Goal: Task Accomplishment & Management: Use online tool/utility

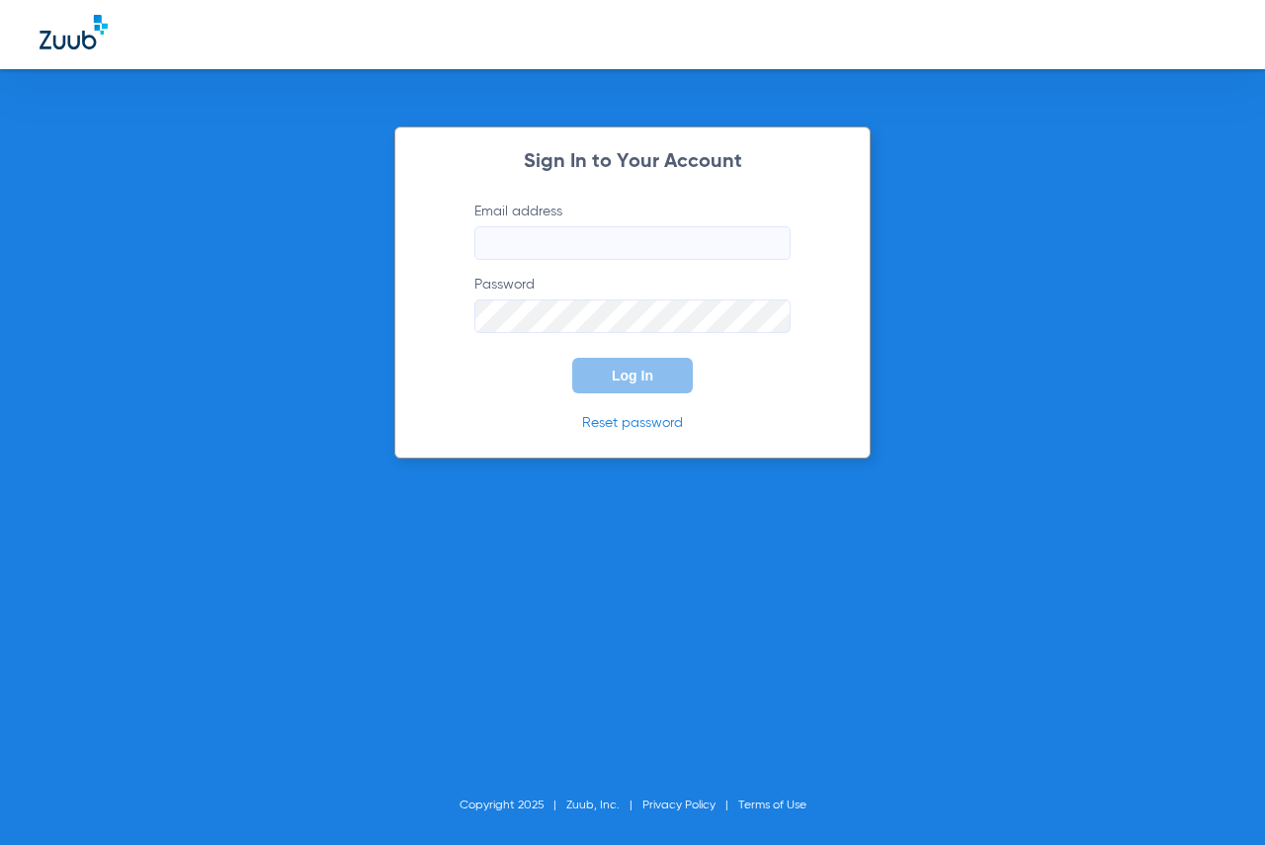
type input "[EMAIL_ADDRESS][DOMAIN_NAME]"
click at [656, 382] on button "Log In" at bounding box center [632, 376] width 121 height 36
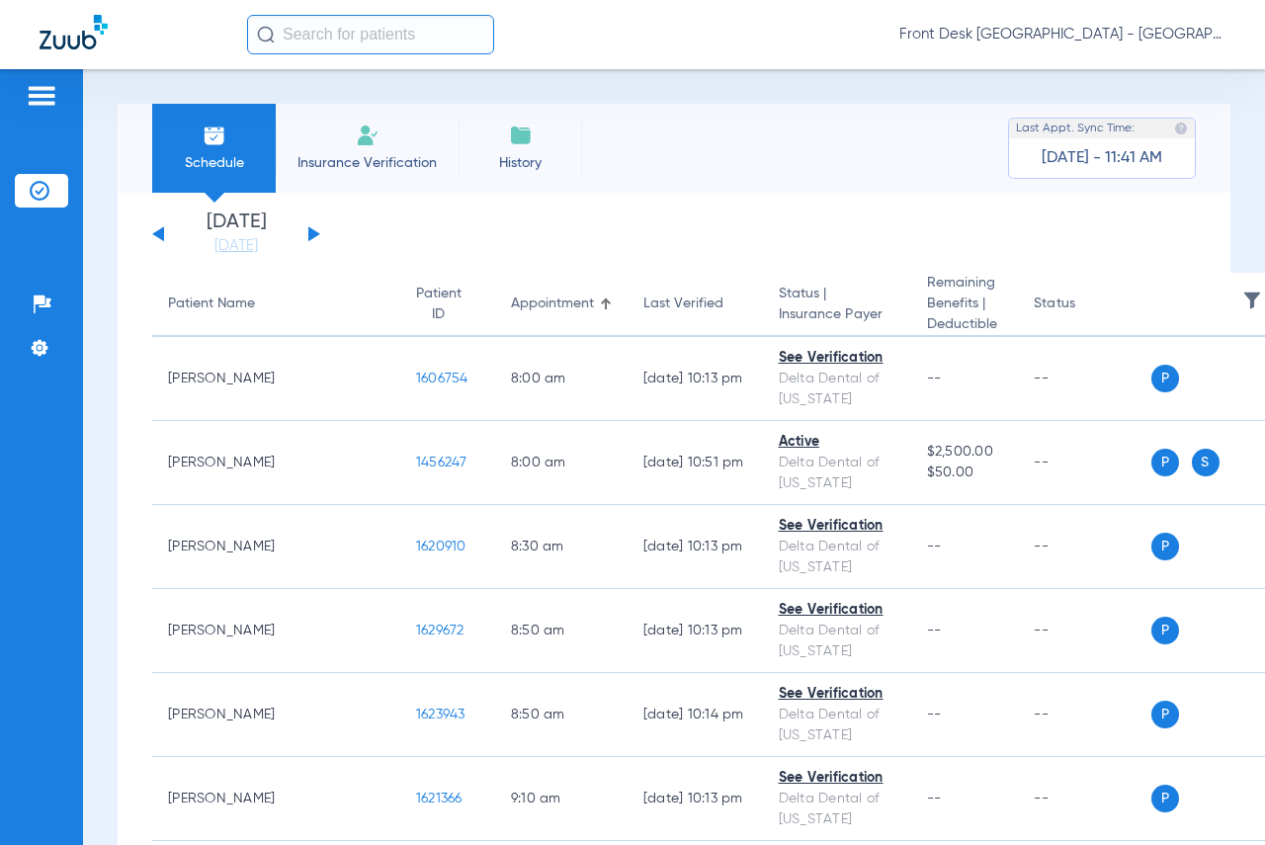
click at [403, 44] on input "text" at bounding box center [370, 35] width 247 height 40
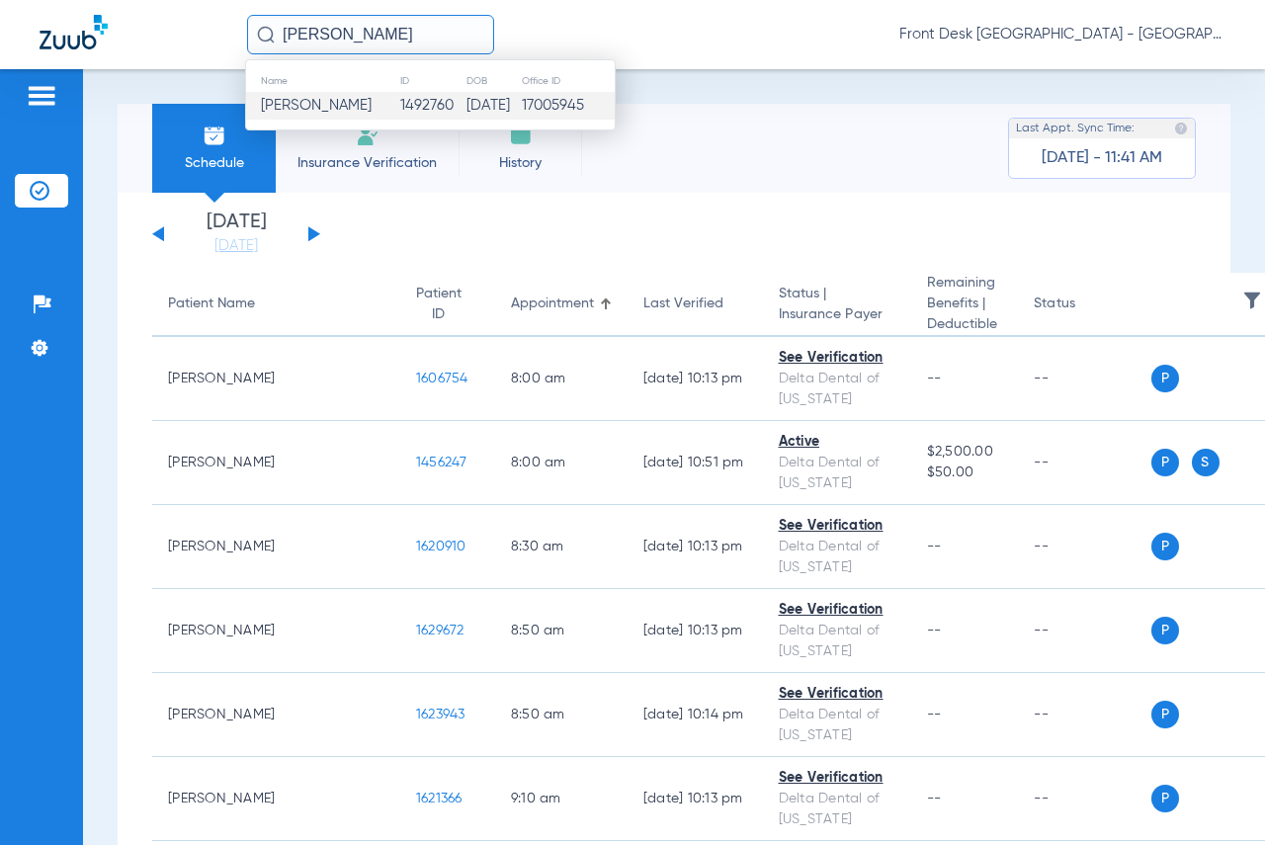
click at [407, 105] on td "1492760" at bounding box center [432, 106] width 67 height 28
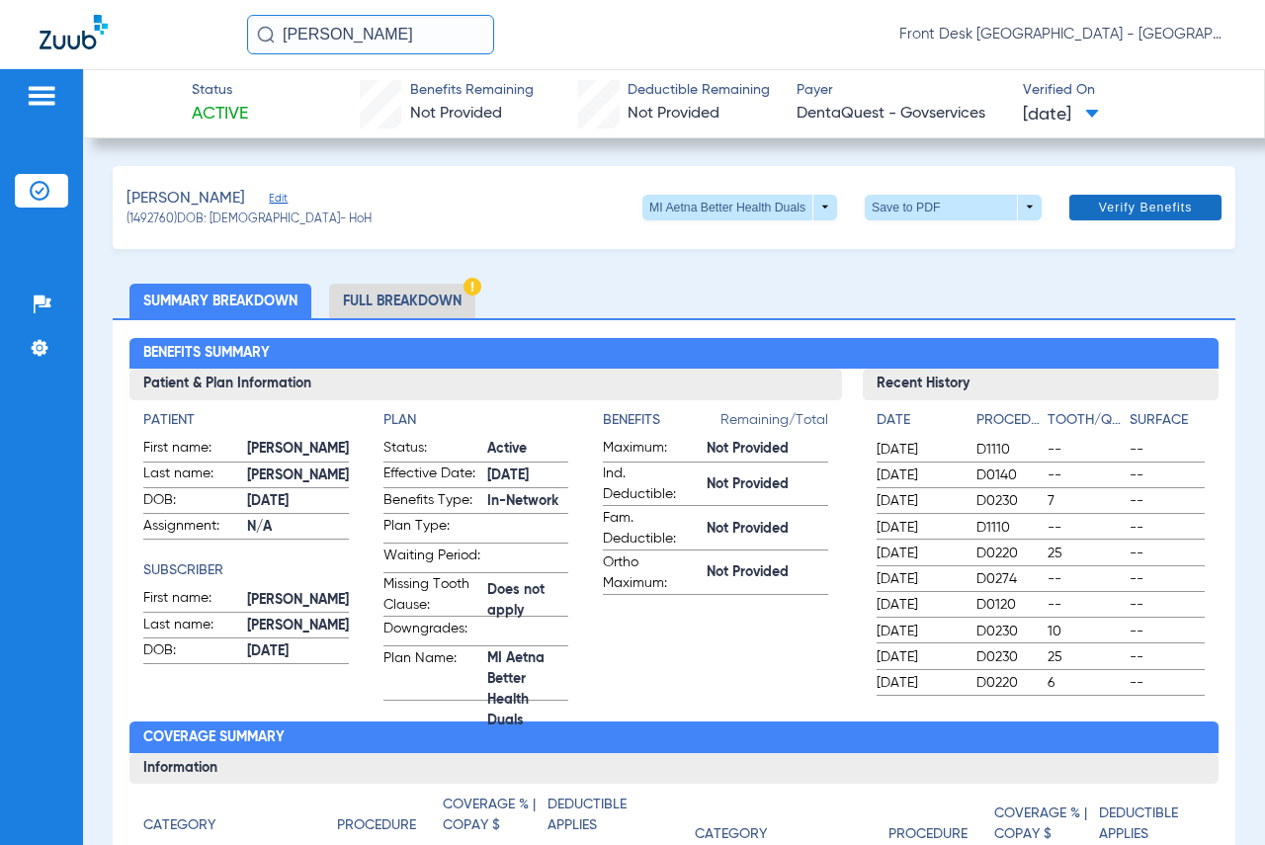
click at [1113, 208] on span "Verify Benefits" at bounding box center [1146, 208] width 94 height 16
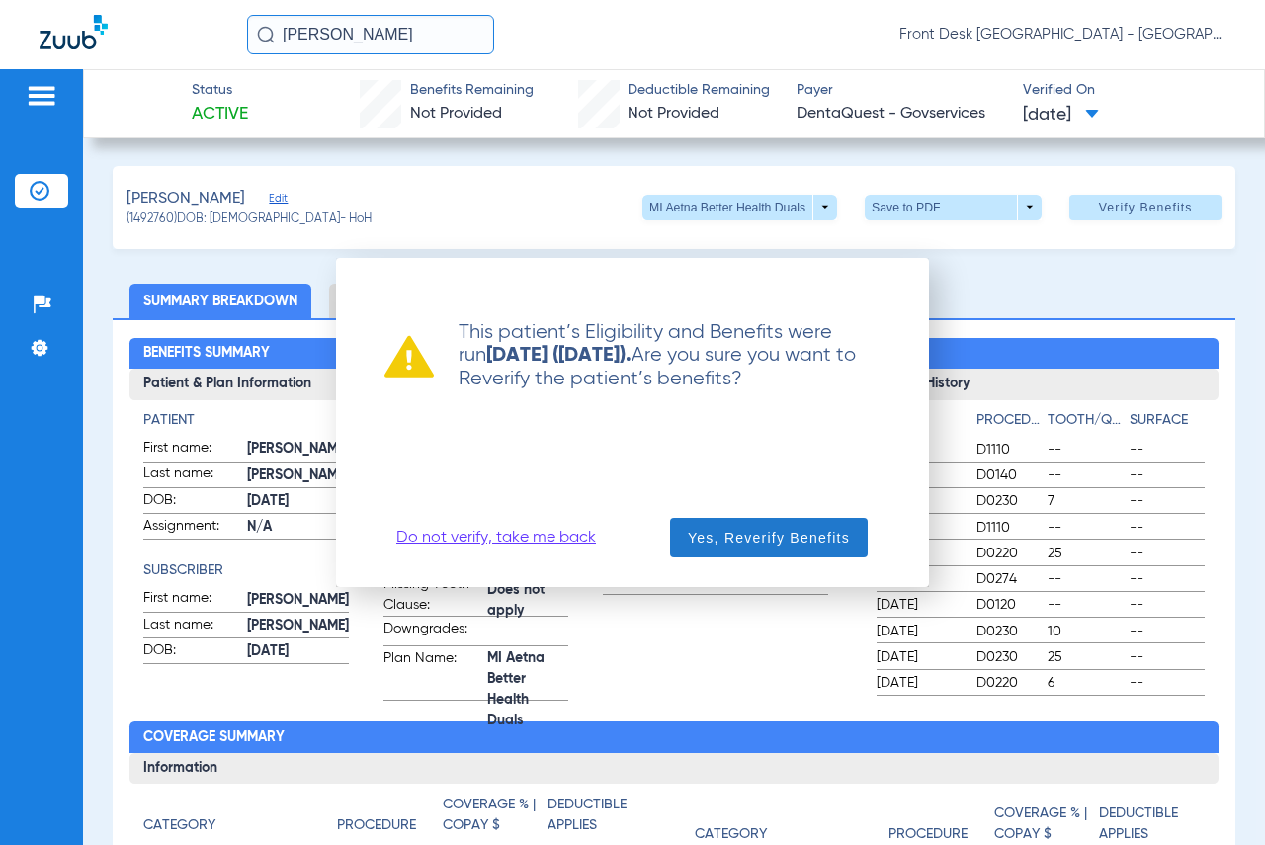
click at [829, 532] on span "Yes, Reverify Benefits" at bounding box center [769, 538] width 162 height 20
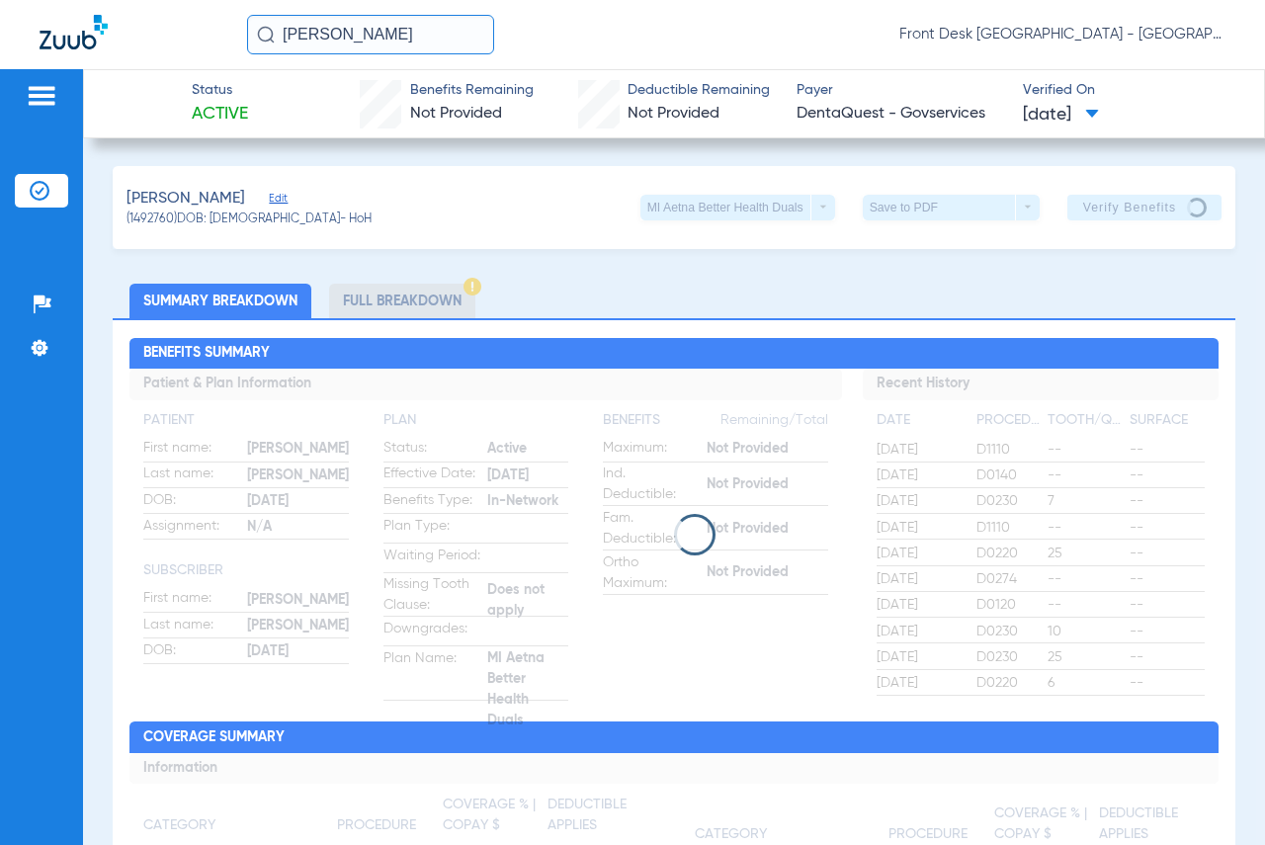
click at [822, 298] on ul "Summary Breakdown Full Breakdown" at bounding box center [674, 301] width 1123 height 35
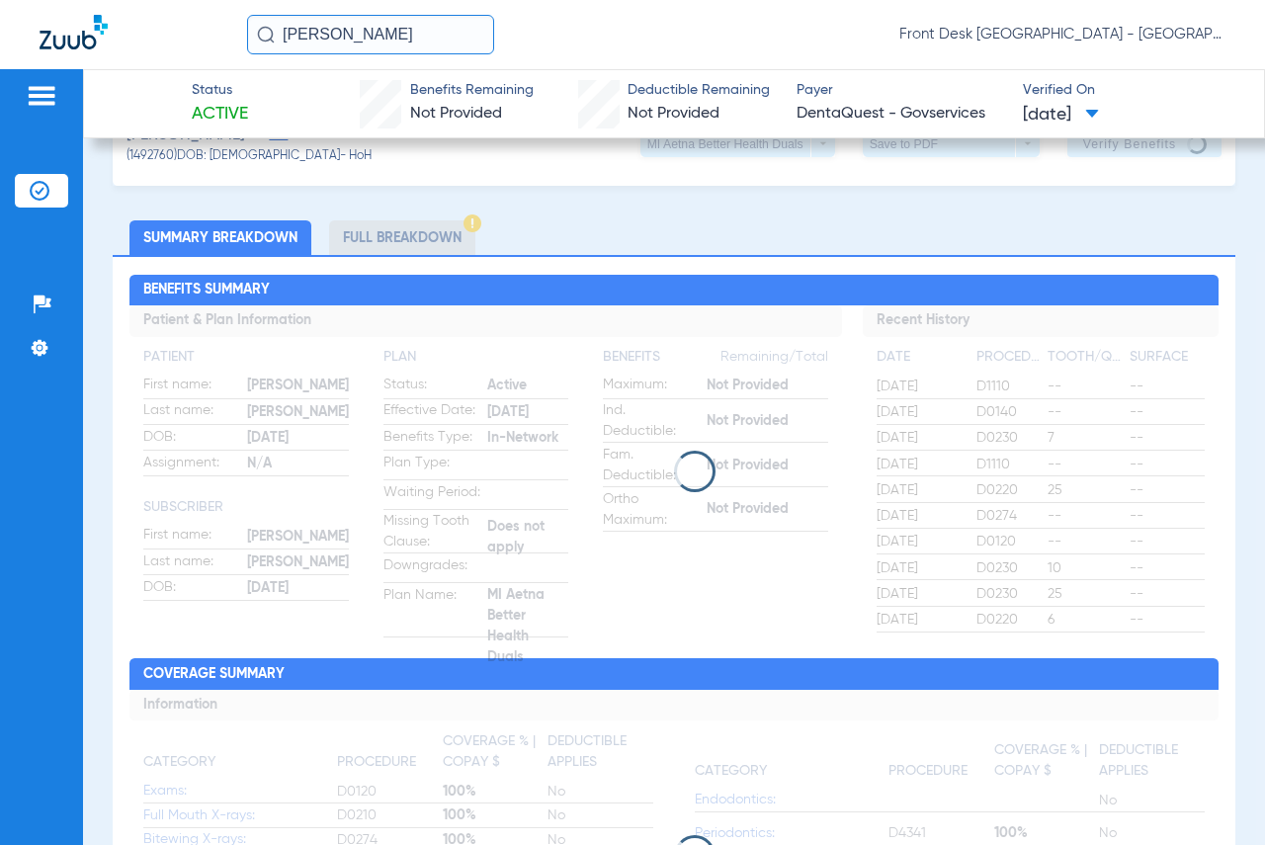
scroll to position [99, 0]
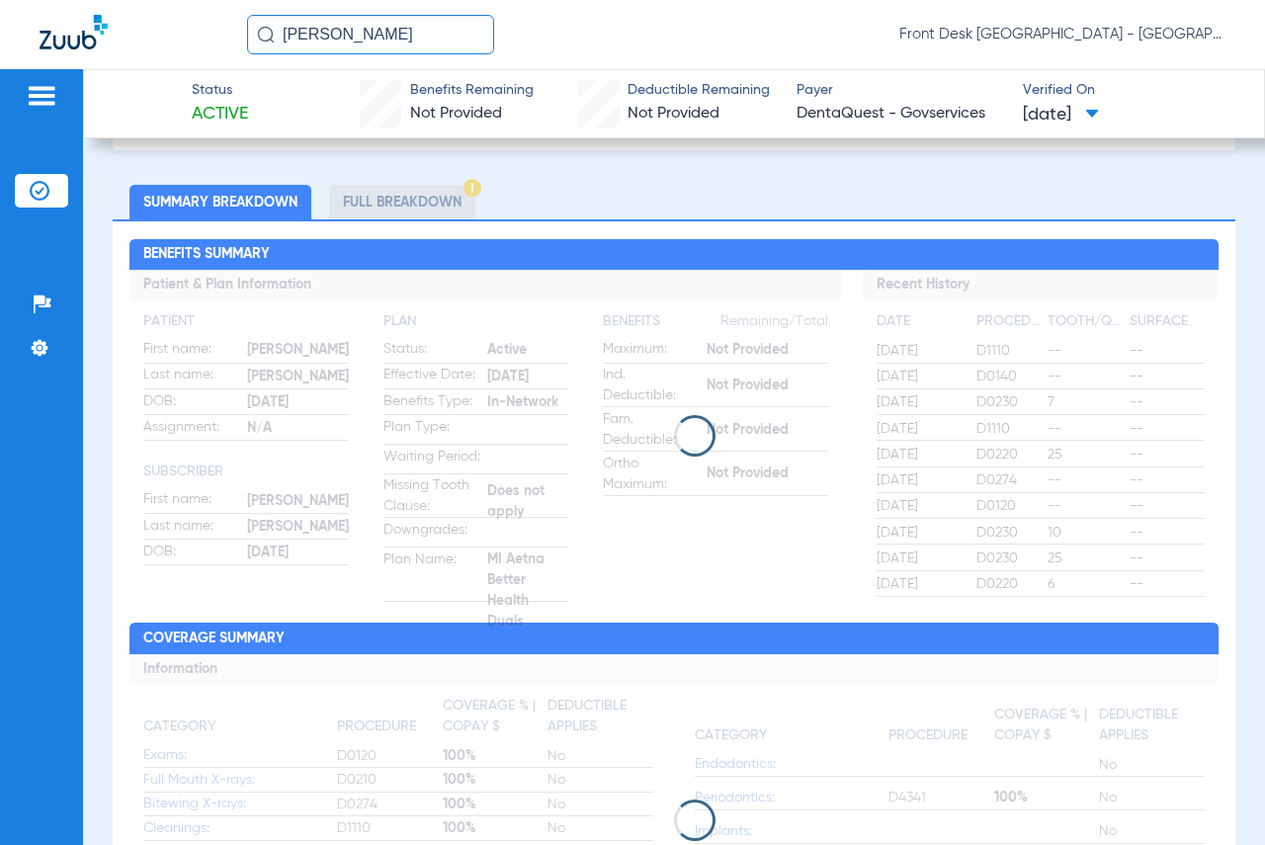
click at [642, 42] on div "[PERSON_NAME] Front Desk [GEOGRAPHIC_DATA] - [GEOGRAPHIC_DATA] | My Community D…" at bounding box center [736, 35] width 978 height 40
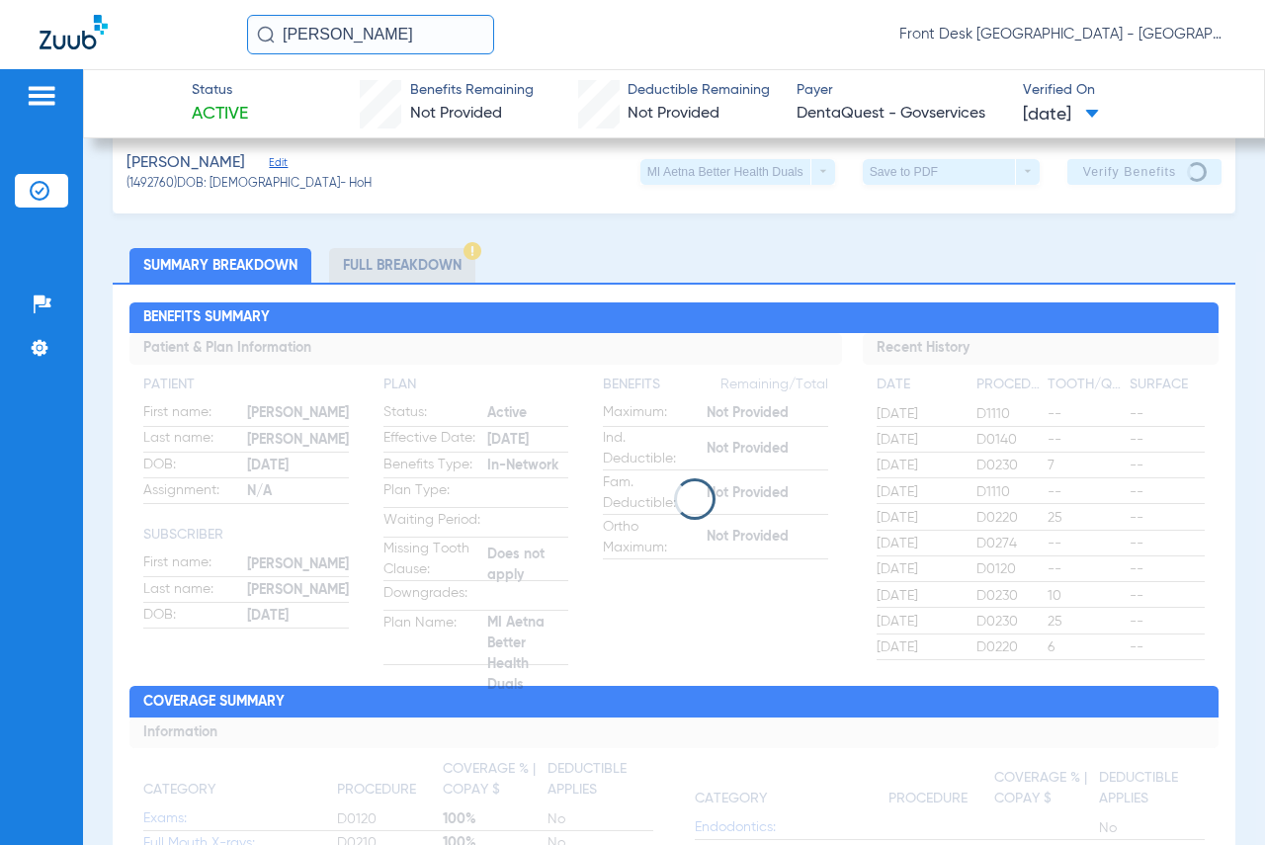
scroll to position [0, 0]
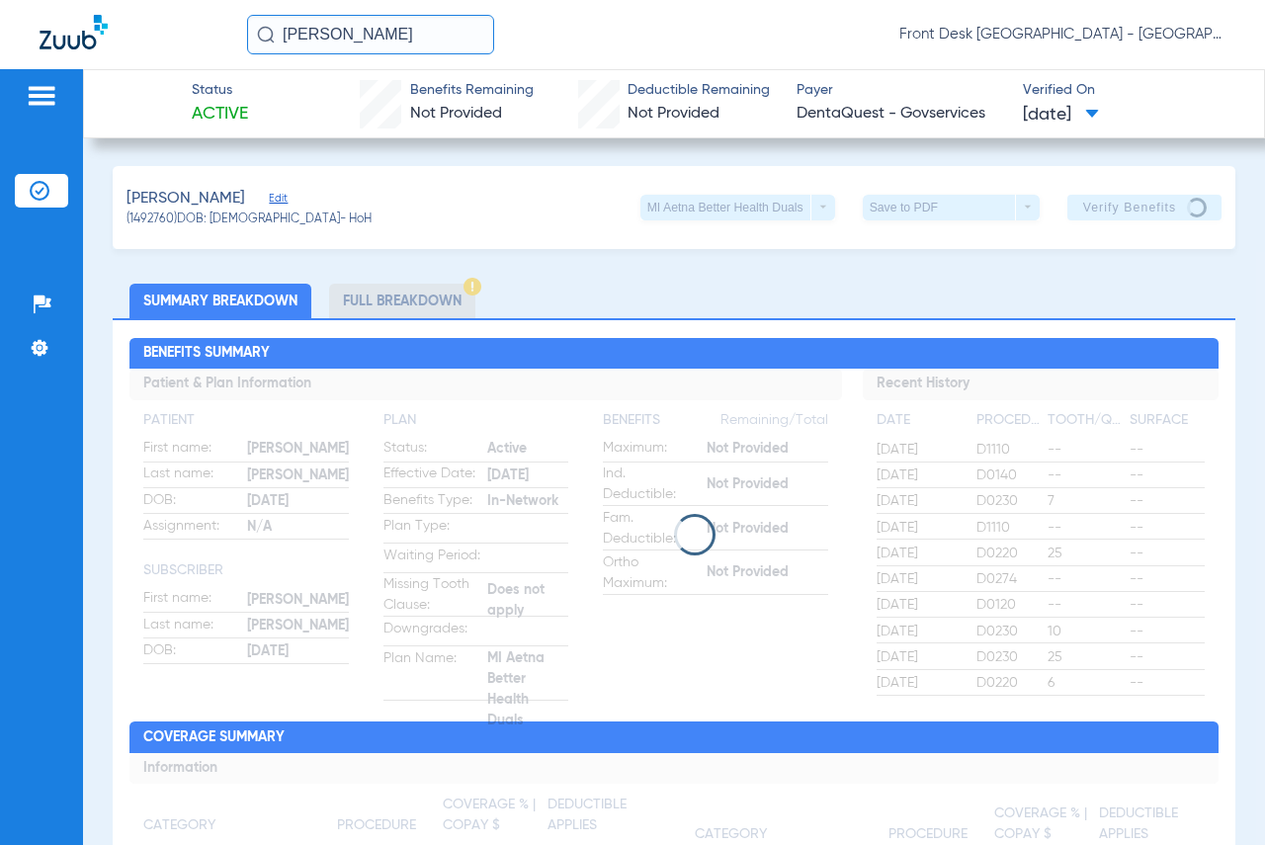
click at [596, 286] on ul "Summary Breakdown Full Breakdown" at bounding box center [674, 301] width 1123 height 35
click at [407, 34] on input "[PERSON_NAME]" at bounding box center [370, 35] width 247 height 40
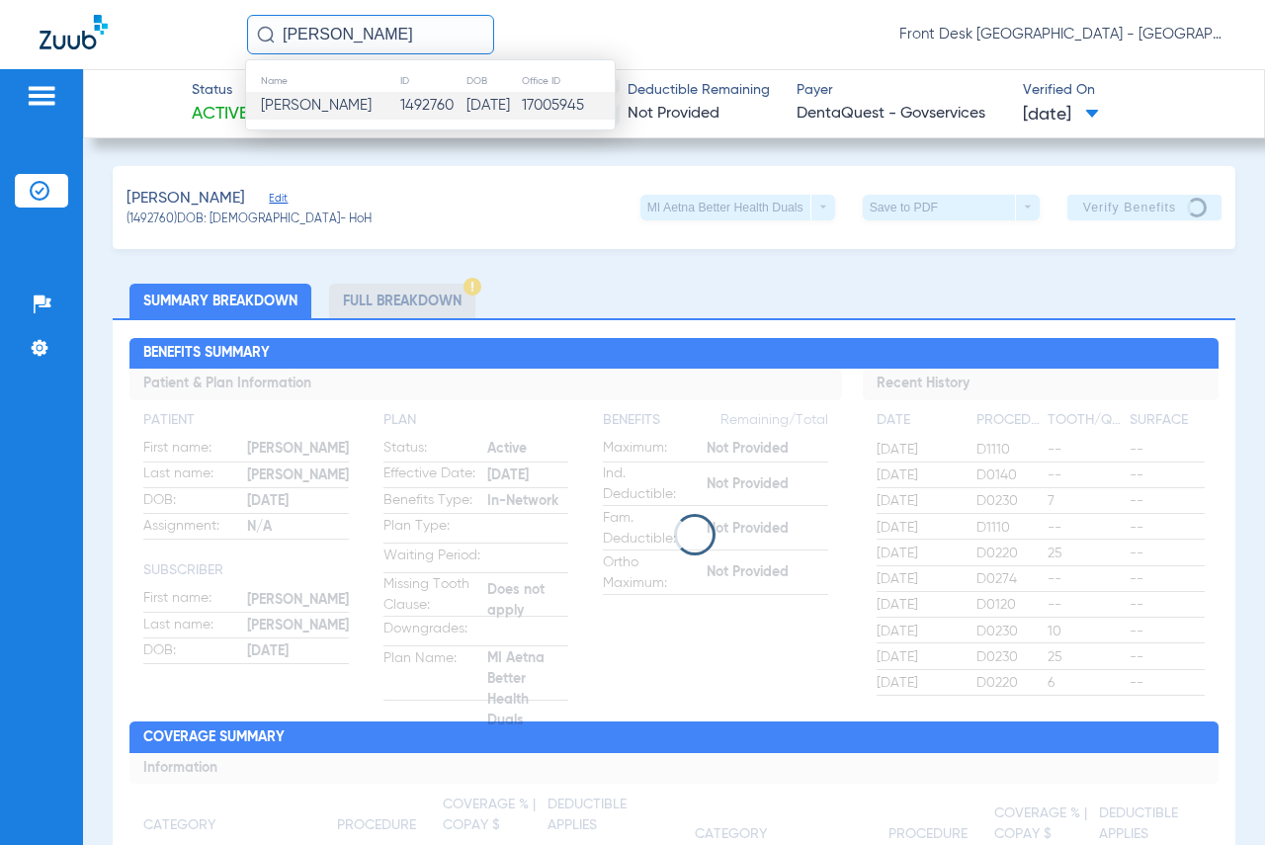
click at [393, 29] on input "[PERSON_NAME]" at bounding box center [370, 35] width 247 height 40
drag, startPoint x: 409, startPoint y: 34, endPoint x: 187, endPoint y: 33, distance: 222.4
click at [195, 34] on div "[PERSON_NAME] Name ID DOB Office ID [PERSON_NAME] 1492760 [DATE] 17005945 [GEOG…" at bounding box center [632, 34] width 1265 height 69
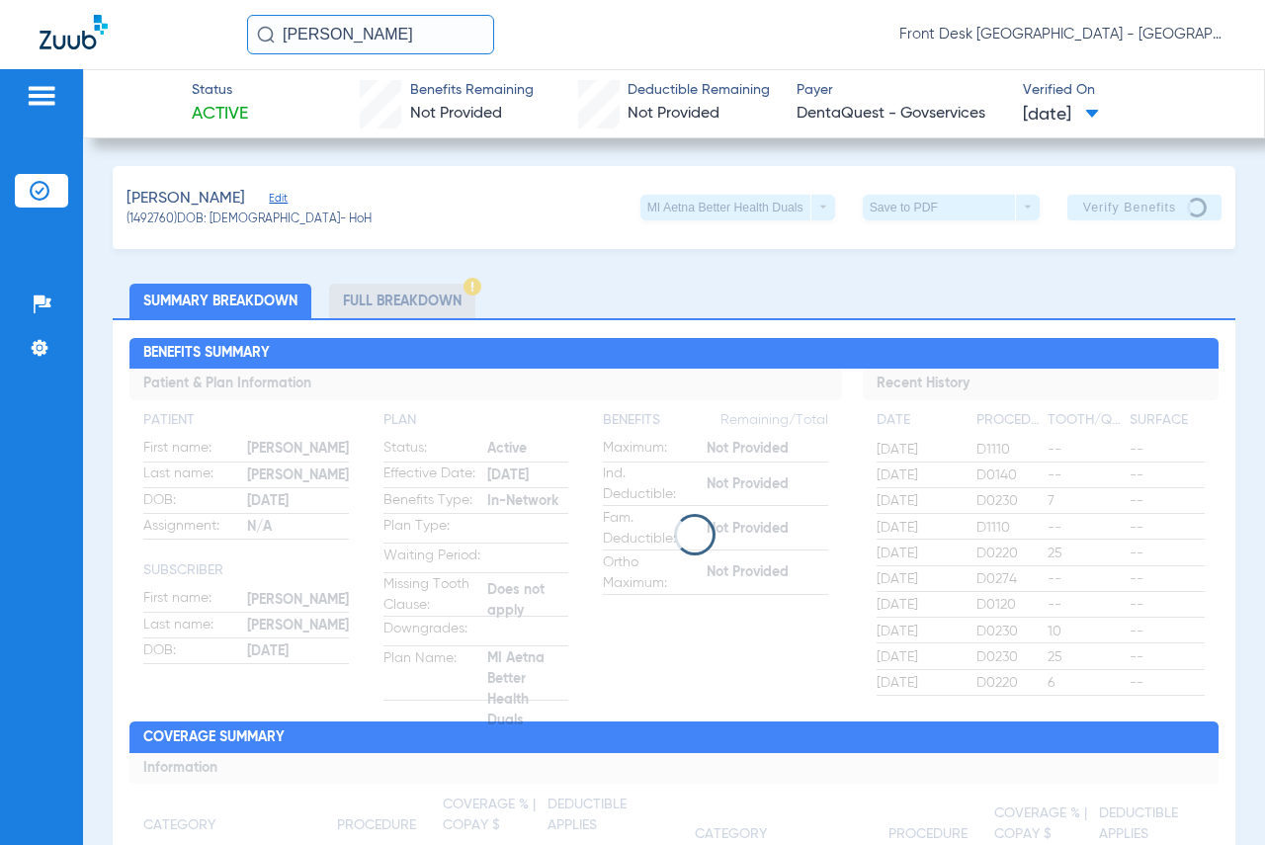
type input "[PERSON_NAME]"
click at [405, 36] on input "[PERSON_NAME]" at bounding box center [370, 35] width 247 height 40
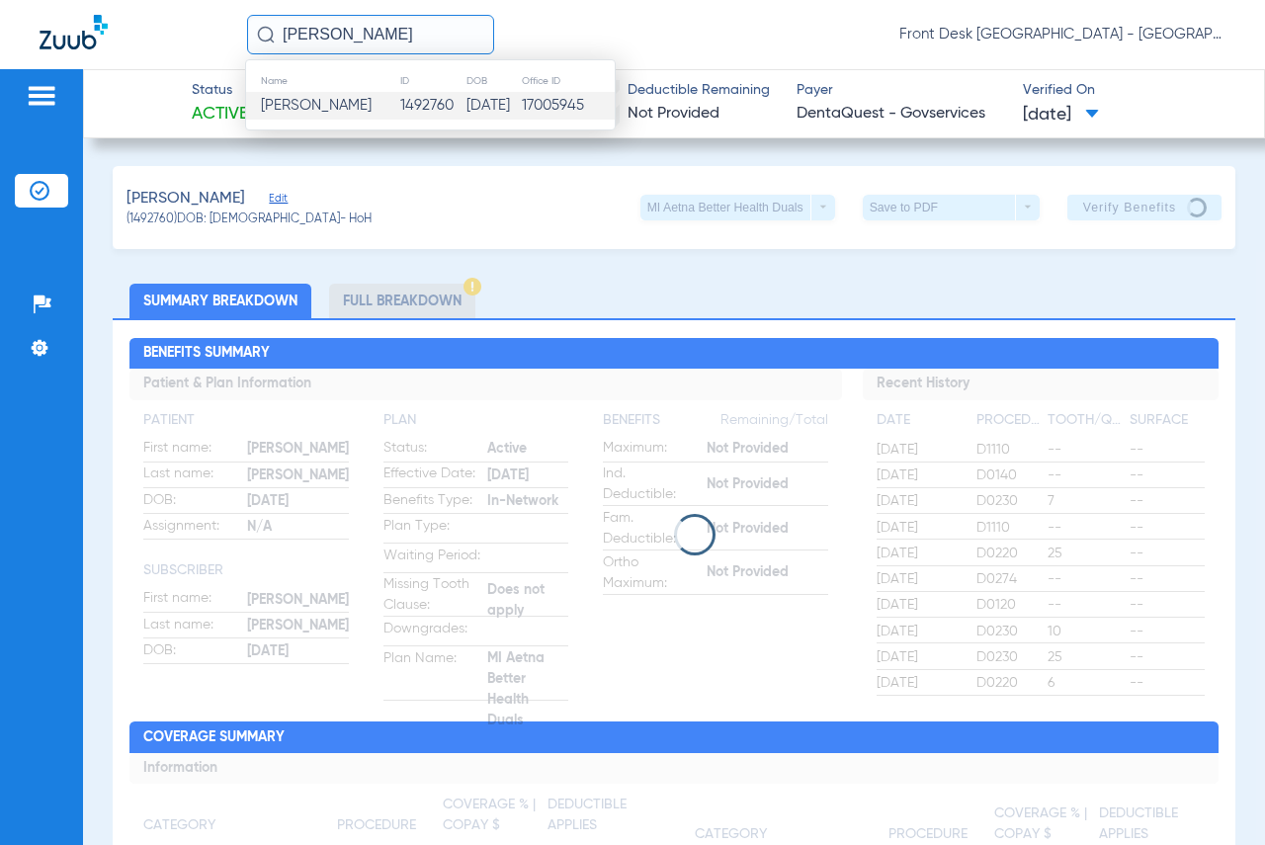
click at [399, 108] on td "1492760" at bounding box center [432, 106] width 67 height 28
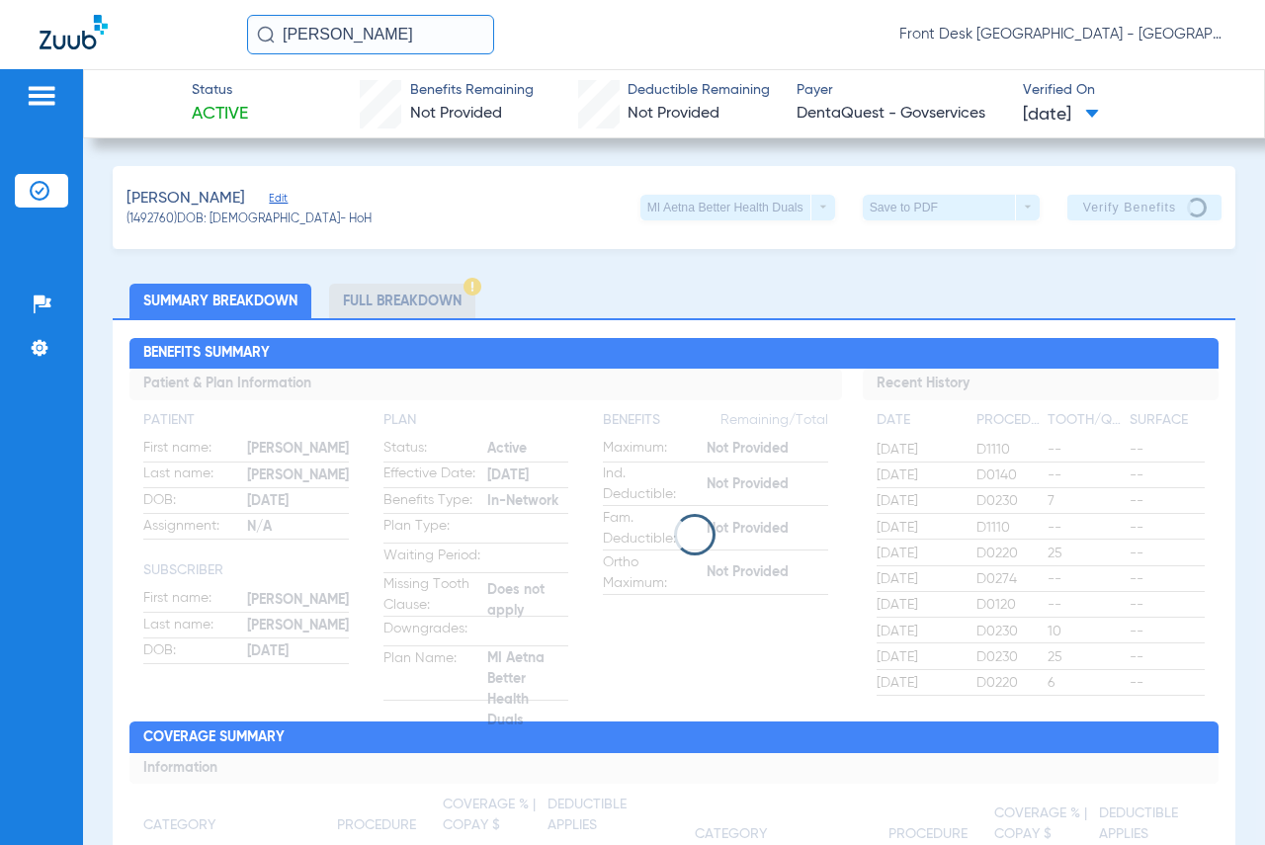
click at [793, 295] on ul "Summary Breakdown Full Breakdown" at bounding box center [674, 301] width 1123 height 35
click at [713, 33] on div "[PERSON_NAME] Front Desk [GEOGRAPHIC_DATA] - [GEOGRAPHIC_DATA] | My Community D…" at bounding box center [736, 35] width 978 height 40
click at [693, 289] on ul "Summary Breakdown Full Breakdown" at bounding box center [674, 301] width 1123 height 35
click at [698, 297] on ul "Summary Breakdown Full Breakdown" at bounding box center [674, 301] width 1123 height 35
click at [677, 288] on ul "Summary Breakdown Full Breakdown" at bounding box center [674, 301] width 1123 height 35
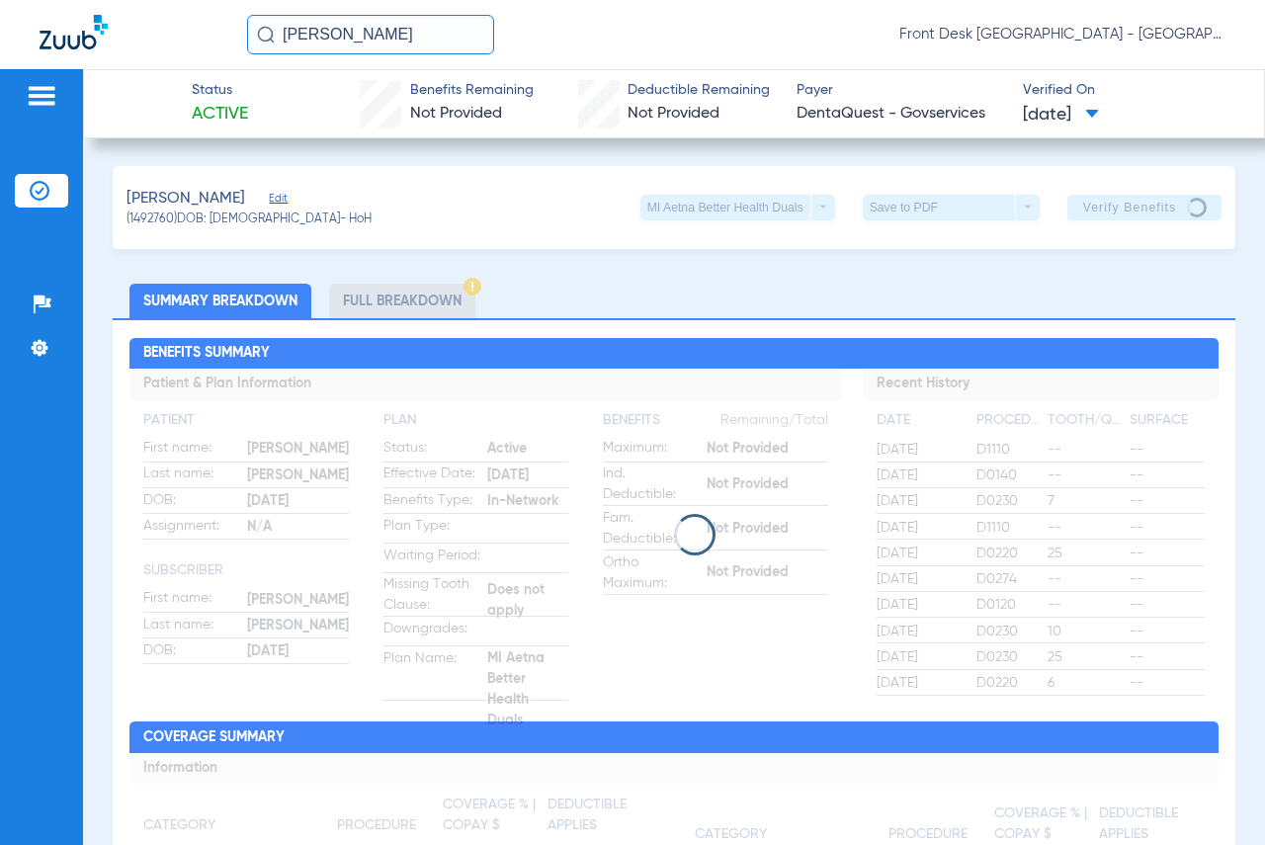
click at [677, 288] on ul "Summary Breakdown Full Breakdown" at bounding box center [674, 301] width 1123 height 35
click at [715, 289] on ul "Summary Breakdown Full Breakdown" at bounding box center [674, 301] width 1123 height 35
click at [413, 25] on input "[PERSON_NAME]" at bounding box center [370, 35] width 247 height 40
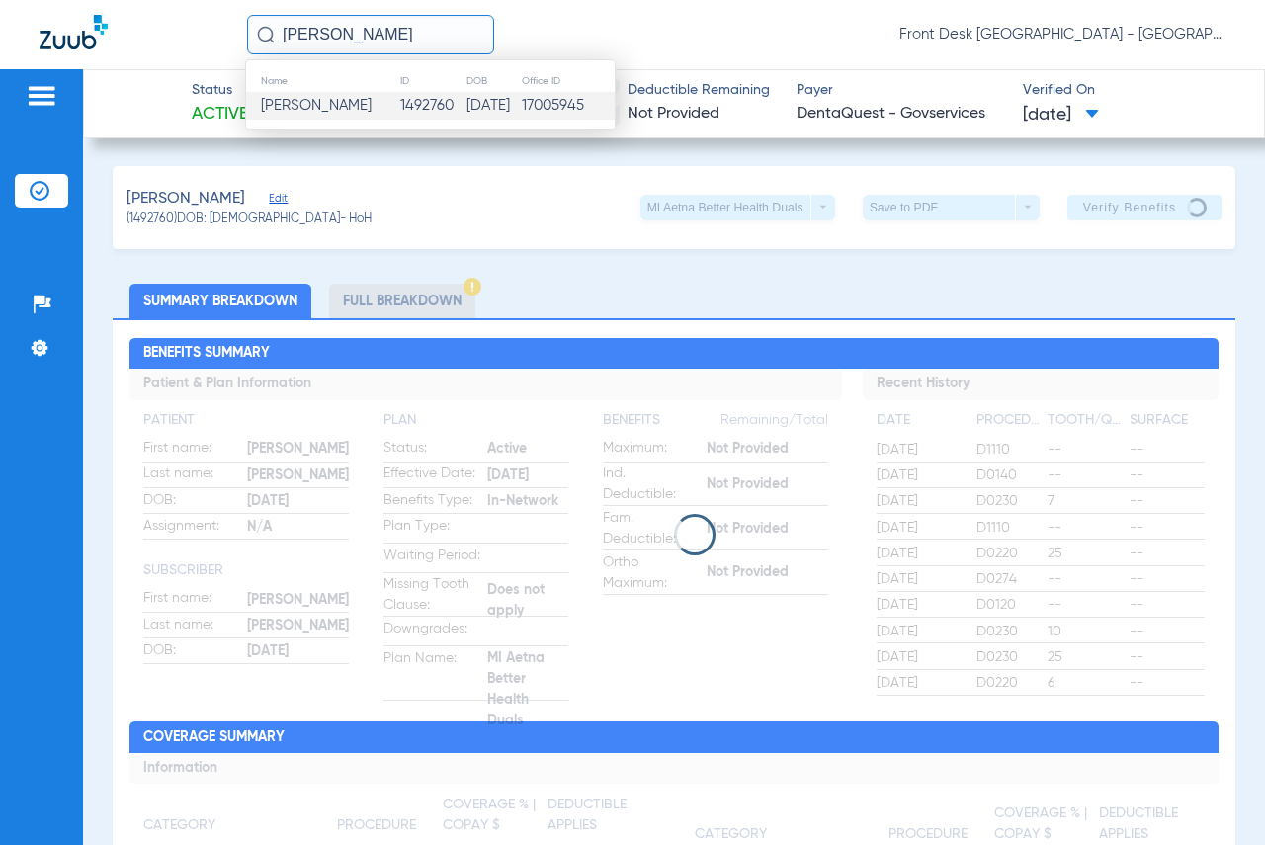
click at [386, 94] on td "[PERSON_NAME]" at bounding box center [322, 106] width 153 height 28
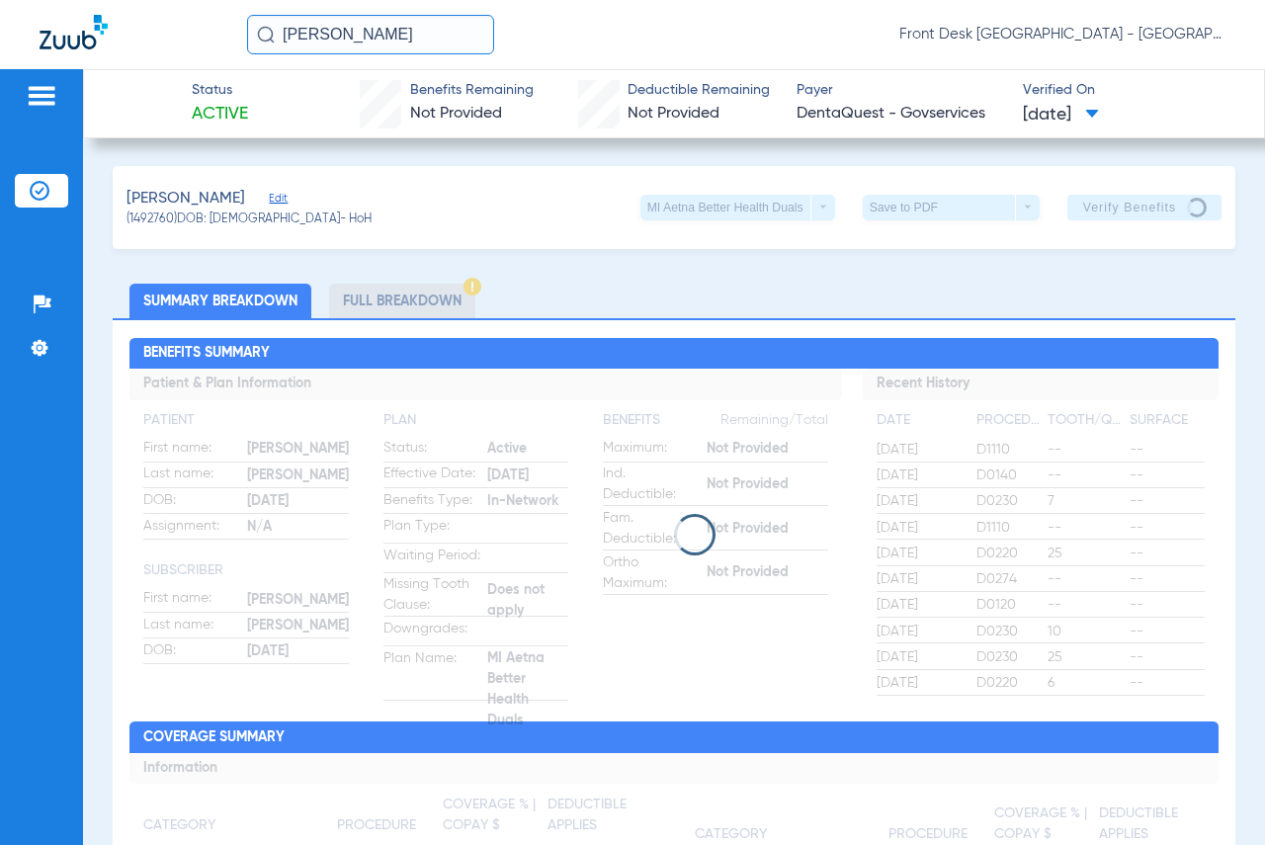
click at [681, 150] on div "Status Active Benefits Remaining Not Provided Deductible Remaining Not Provided…" at bounding box center [674, 457] width 1182 height 776
click at [449, 39] on input "[PERSON_NAME]" at bounding box center [370, 35] width 247 height 40
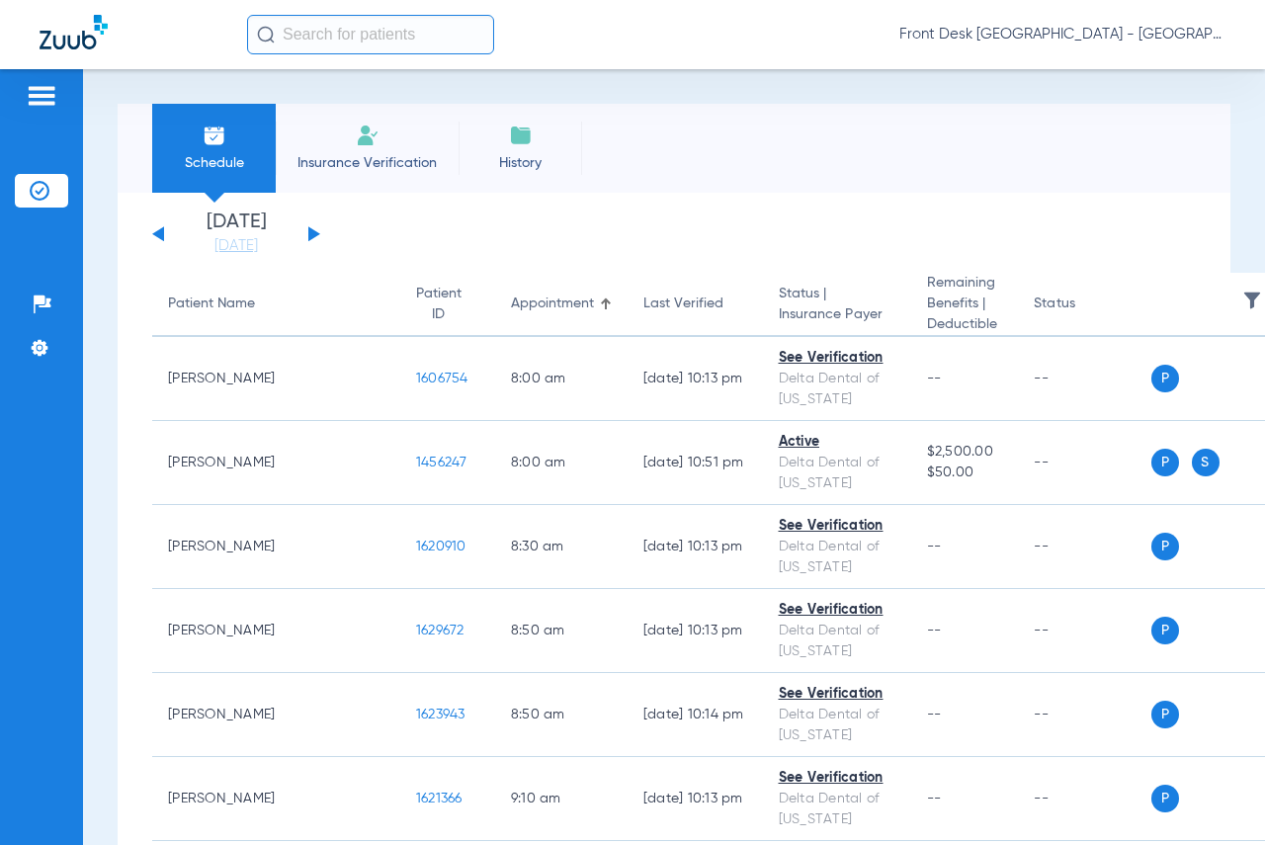
click at [399, 25] on input "text" at bounding box center [370, 35] width 247 height 40
click at [622, 224] on app-single-date-navigator "[DATE] [DATE] [DATE] [DATE] [DATE] [DATE] [DATE] [DATE] [DATE] [DATE] [DATE] [D…" at bounding box center [674, 233] width 1044 height 43
click at [696, 246] on app-single-date-navigator "[DATE] [DATE] [DATE] [DATE] [DATE] [DATE] [DATE] [DATE] [DATE] [DATE] [DATE] [D…" at bounding box center [674, 233] width 1044 height 43
click at [696, 246] on app-single-date-navigator "Monday 06-09-2025 Tuesday 06-10-2025 Wednesday 06-11-2025 Thursday 06-12-2025 F…" at bounding box center [674, 233] width 1044 height 43
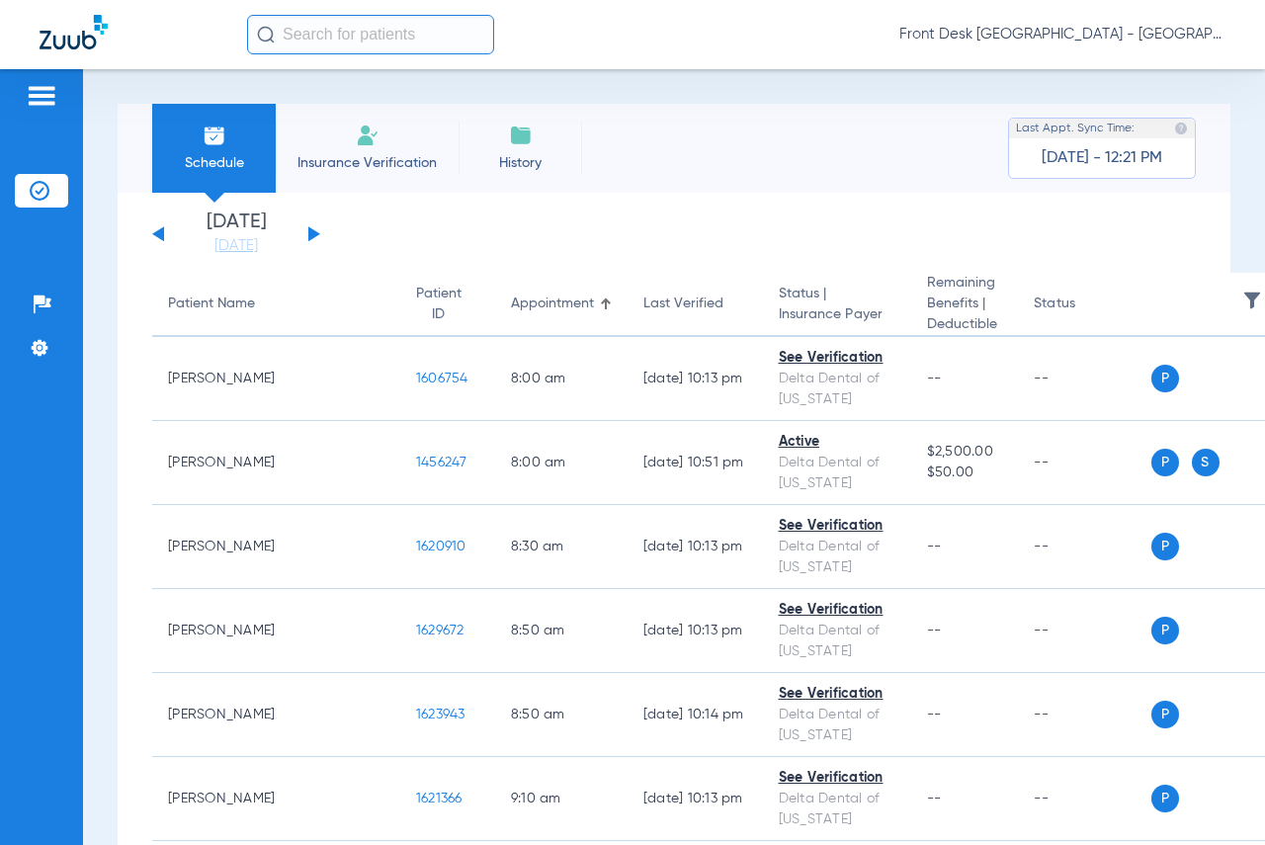
click at [696, 246] on app-single-date-navigator "Monday 06-09-2025 Tuesday 06-10-2025 Wednesday 06-11-2025 Thursday 06-12-2025 F…" at bounding box center [674, 233] width 1044 height 43
click at [673, 237] on app-single-date-navigator "Monday 06-09-2025 Tuesday 06-10-2025 Wednesday 06-11-2025 Thursday 06-12-2025 F…" at bounding box center [674, 233] width 1044 height 43
click at [739, 231] on app-single-date-navigator "Monday 06-09-2025 Tuesday 06-10-2025 Wednesday 06-11-2025 Thursday 06-12-2025 F…" at bounding box center [674, 233] width 1044 height 43
click at [608, 230] on app-single-date-navigator "Monday 06-09-2025 Tuesday 06-10-2025 Wednesday 06-11-2025 Thursday 06-12-2025 F…" at bounding box center [674, 233] width 1044 height 43
click at [678, 243] on app-single-date-navigator "Monday 06-09-2025 Tuesday 06-10-2025 Wednesday 06-11-2025 Thursday 06-12-2025 F…" at bounding box center [674, 233] width 1044 height 43
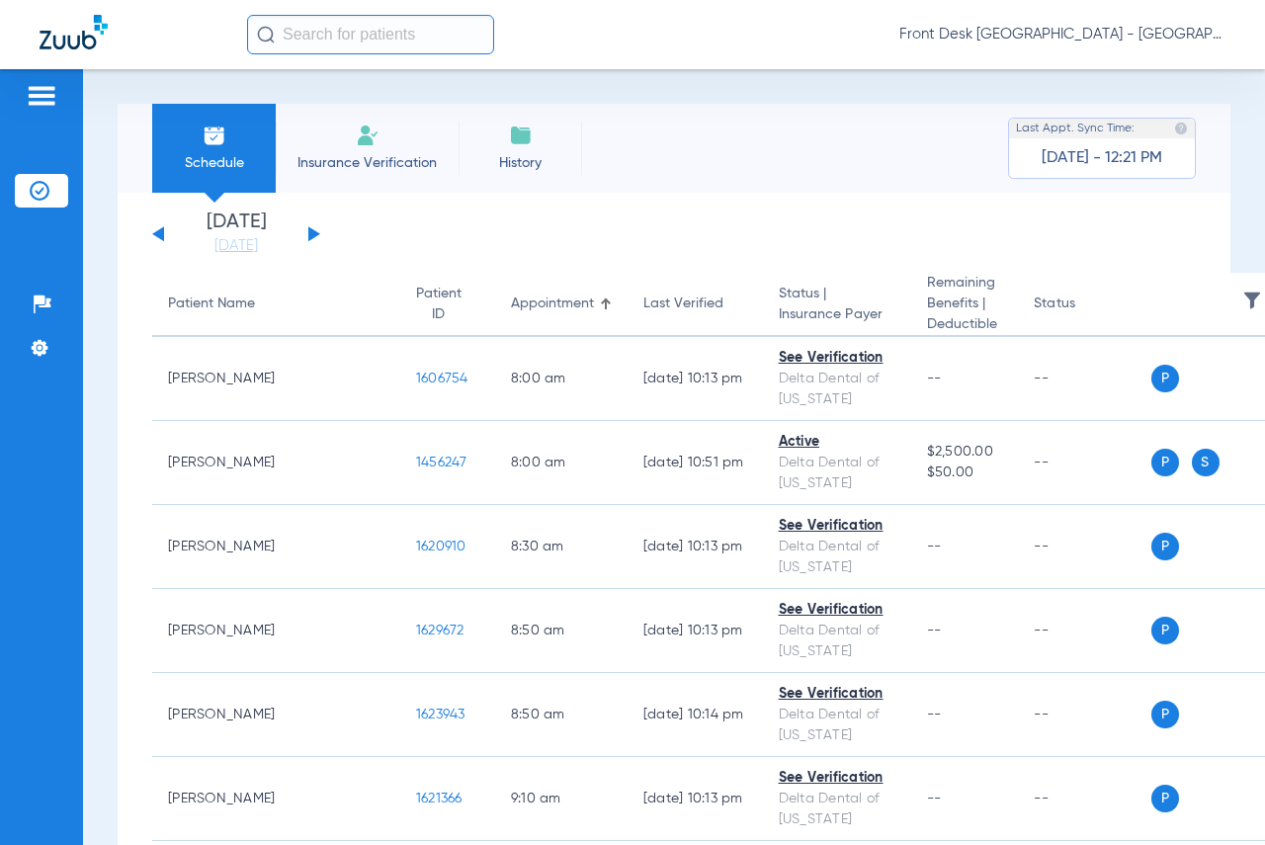
click at [685, 236] on app-single-date-navigator "Monday 06-09-2025 Tuesday 06-10-2025 Wednesday 06-11-2025 Thursday 06-12-2025 F…" at bounding box center [674, 233] width 1044 height 43
click at [641, 229] on app-single-date-navigator "Monday 06-09-2025 Tuesday 06-10-2025 Wednesday 06-11-2025 Thursday 06-12-2025 F…" at bounding box center [674, 233] width 1044 height 43
